Goal: Navigation & Orientation: Find specific page/section

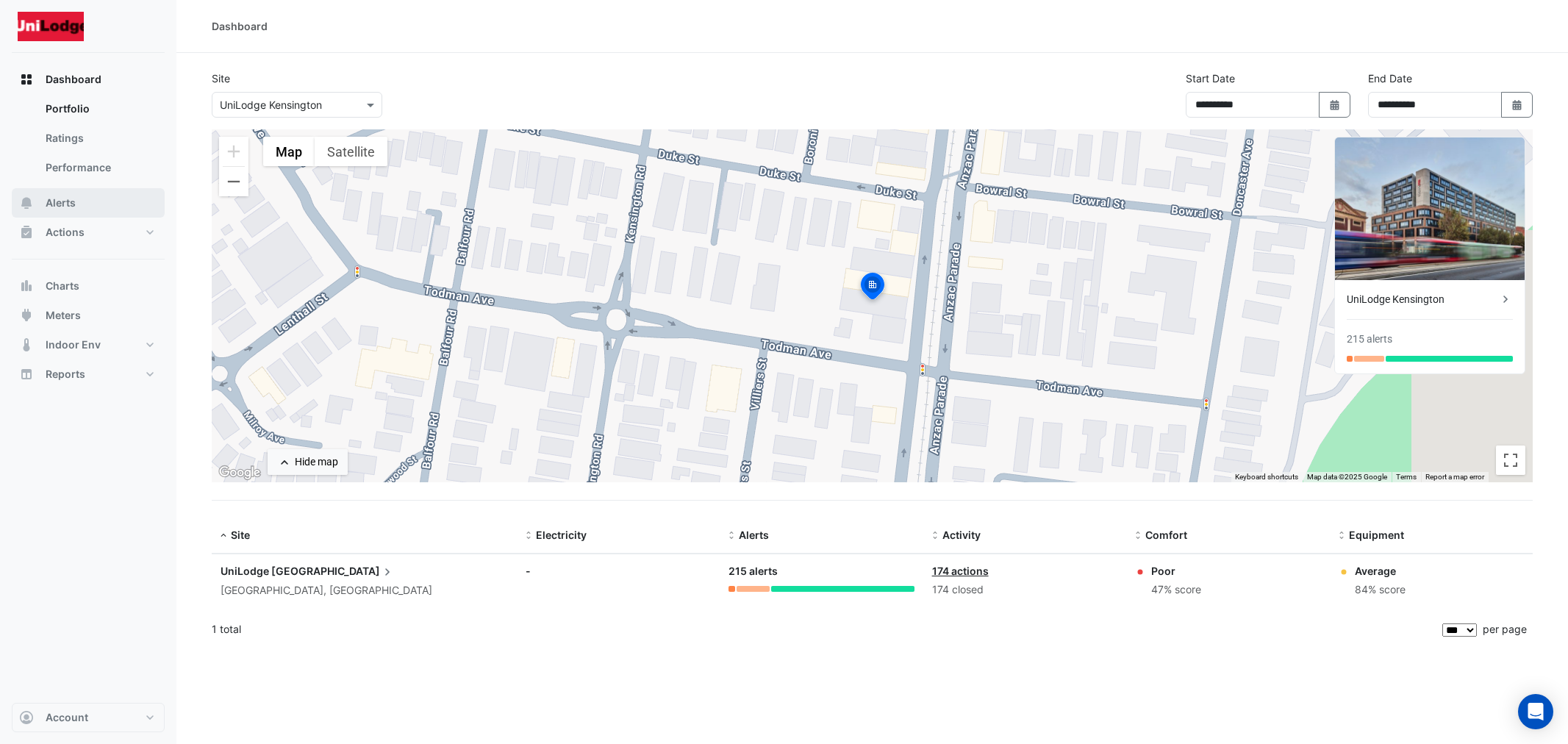
click at [63, 203] on span "Alerts" at bounding box center [60, 203] width 30 height 15
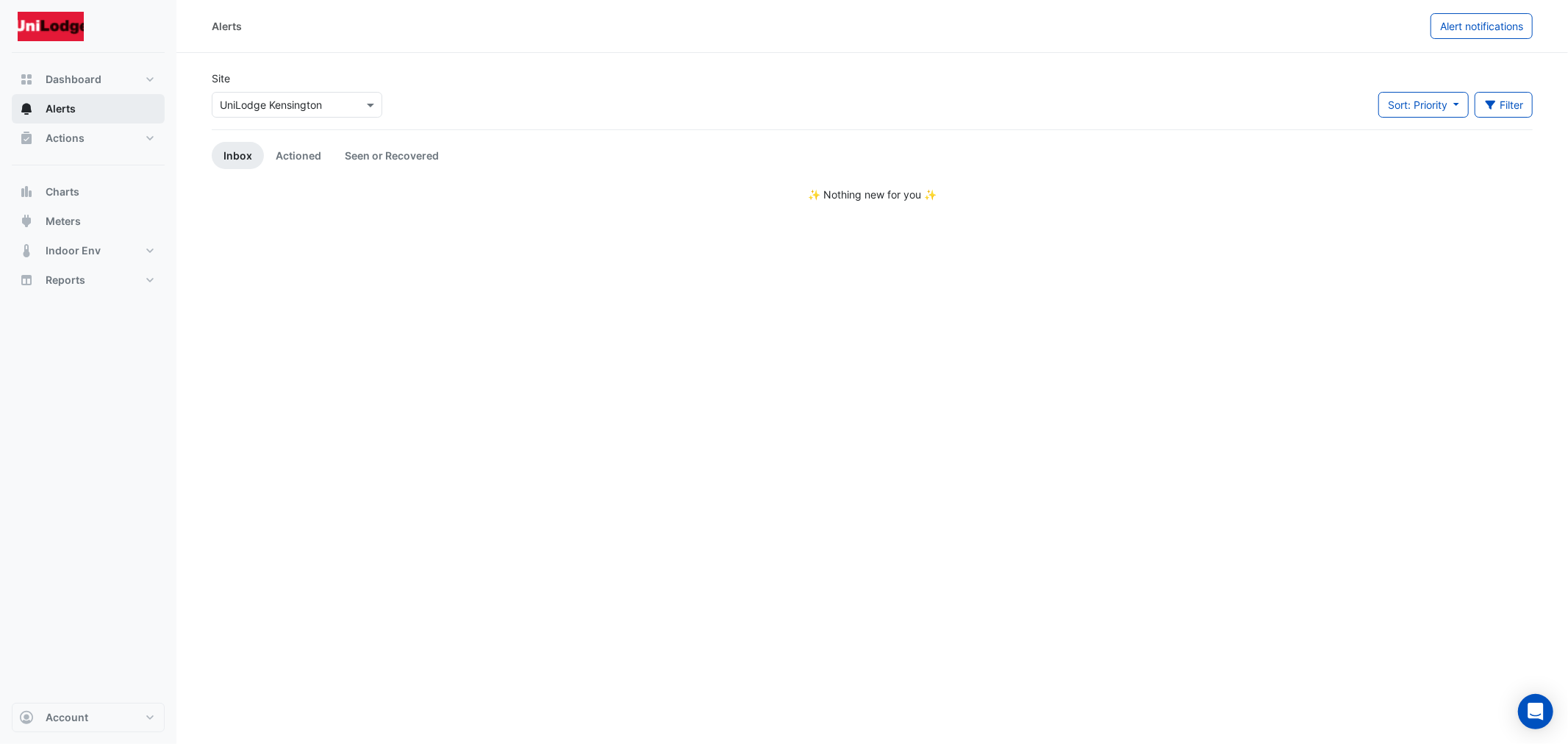
click at [66, 111] on span "Alerts" at bounding box center [60, 109] width 30 height 15
click at [71, 196] on span "Charts" at bounding box center [62, 192] width 34 height 15
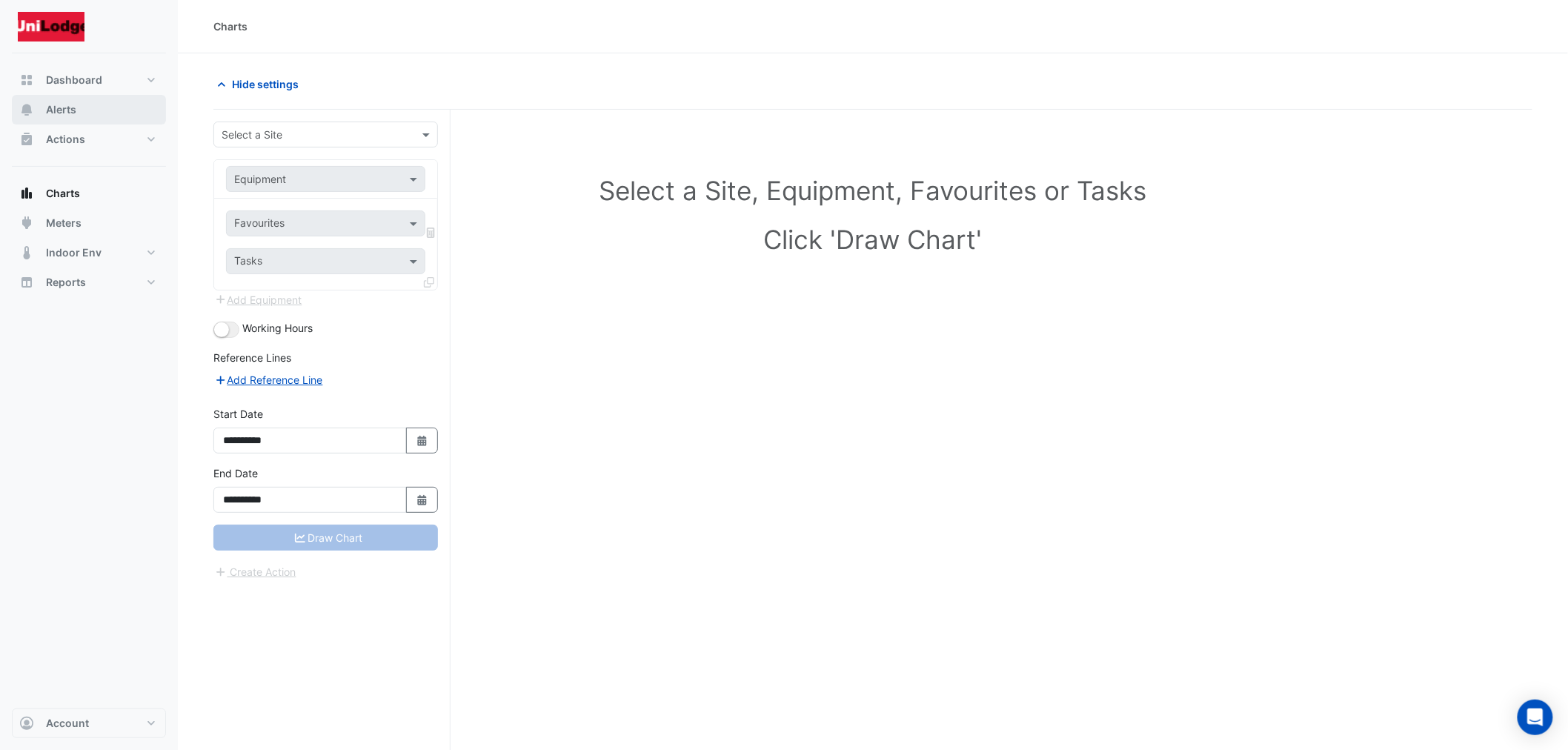
click at [75, 111] on span "Alerts" at bounding box center [60, 110] width 30 height 15
